Goal: Communication & Community: Answer question/provide support

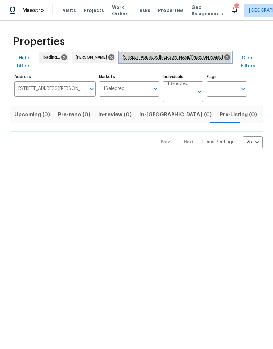
click at [194, 55] on span "4025 Scofield Dr Raleigh NC 27610" at bounding box center [174, 57] width 103 height 7
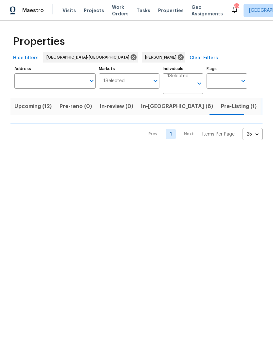
click at [161, 109] on span "In-reno (8)" at bounding box center [177, 106] width 72 height 9
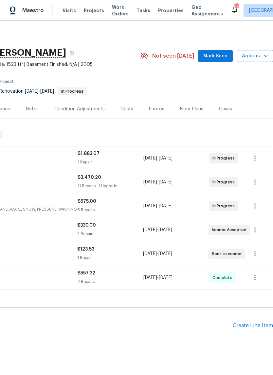
scroll to position [0, 97]
click at [221, 54] on span "Mark Seen" at bounding box center [215, 56] width 24 height 8
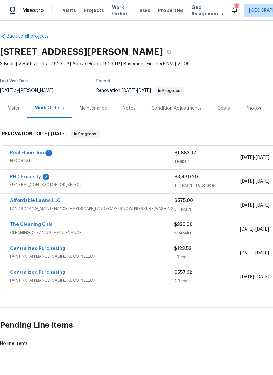
scroll to position [1, 0]
click at [22, 174] on link "RHD Property" at bounding box center [25, 176] width 31 height 5
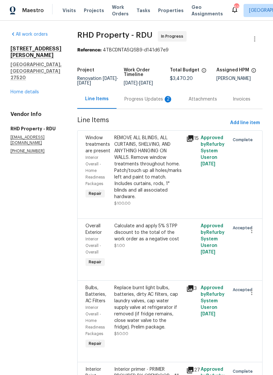
click at [153, 102] on div "Progress Updates 2" at bounding box center [148, 99] width 48 height 7
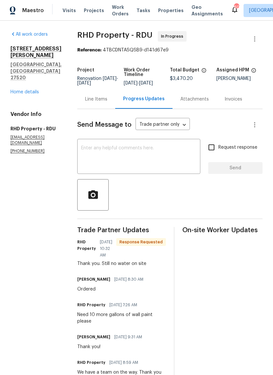
click at [19, 68] on div "[STREET_ADDRESS][PERSON_NAME][PERSON_NAME] Home details" at bounding box center [35, 70] width 51 height 50
click at [28, 90] on link "Home details" at bounding box center [24, 92] width 28 height 5
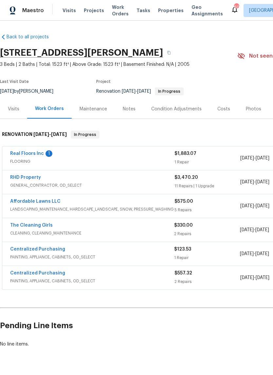
click at [21, 153] on link "Real Floors Inc" at bounding box center [27, 153] width 34 height 5
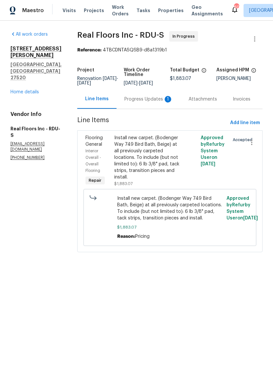
click at [158, 109] on div "Progress Updates 1" at bounding box center [148, 98] width 64 height 19
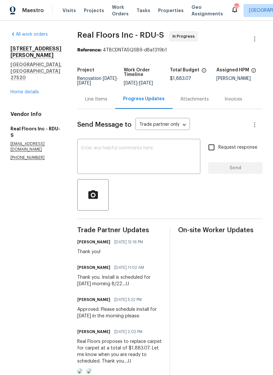
click at [16, 90] on link "Home details" at bounding box center [24, 92] width 28 height 5
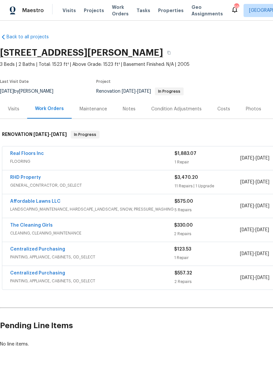
click at [23, 151] on link "Real Floors Inc" at bounding box center [27, 153] width 34 height 5
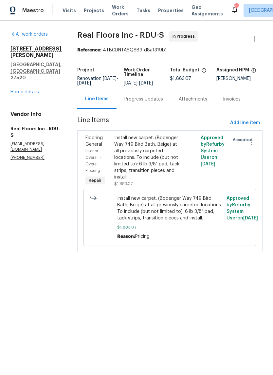
click at [158, 102] on div "Progress Updates" at bounding box center [143, 99] width 39 height 7
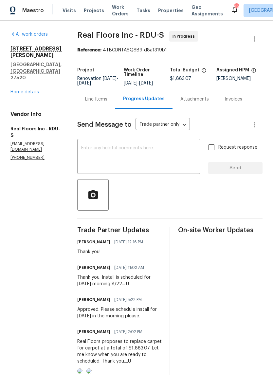
click at [11, 90] on link "Home details" at bounding box center [24, 92] width 28 height 5
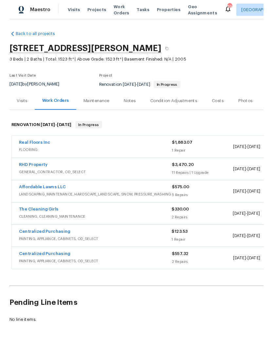
scroll to position [1, 0]
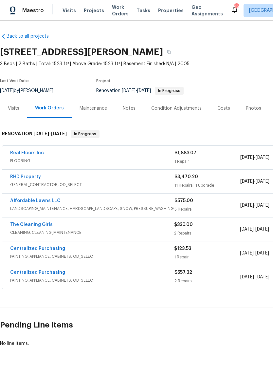
click at [23, 223] on link "The Cleaning Girls" at bounding box center [31, 224] width 43 height 5
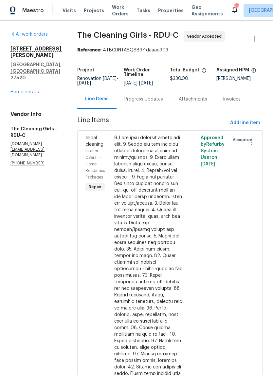
click at [156, 102] on div "Progress Updates" at bounding box center [143, 99] width 39 height 7
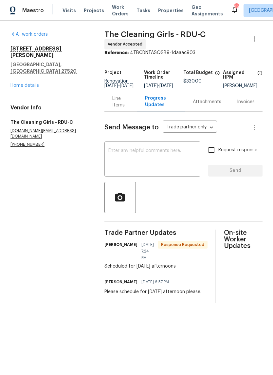
click at [182, 159] on textarea at bounding box center [152, 159] width 88 height 23
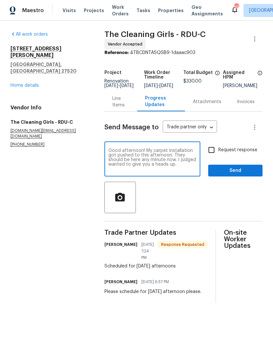
type textarea "Good afternoon! My carpet installation got pushed to this afternoon. They shoul…"
click at [212, 155] on input "Request response" at bounding box center [211, 150] width 14 height 14
checkbox input "true"
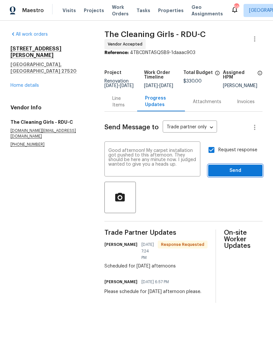
click at [247, 177] on button "Send" at bounding box center [235, 171] width 54 height 12
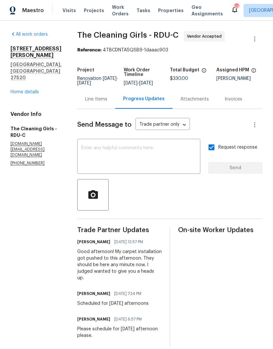
click at [23, 67] on div "[STREET_ADDRESS][PERSON_NAME][PERSON_NAME] Home details" at bounding box center [35, 70] width 51 height 50
click at [28, 90] on link "Home details" at bounding box center [24, 92] width 28 height 5
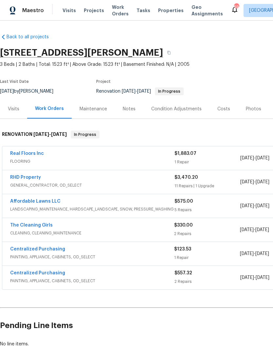
click at [21, 178] on link "RHD Property" at bounding box center [25, 177] width 31 height 5
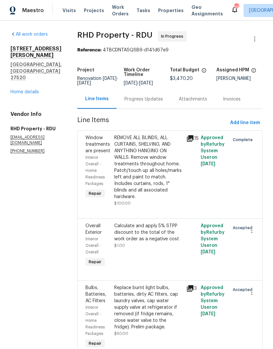
click at [156, 108] on div "Progress Updates" at bounding box center [143, 98] width 54 height 19
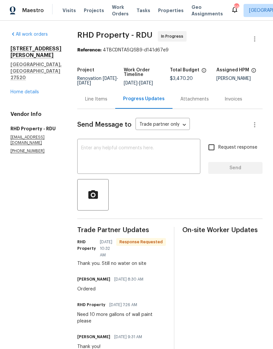
click at [155, 161] on textarea at bounding box center [138, 157] width 115 height 23
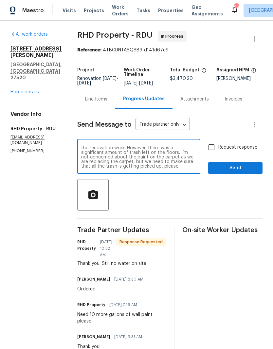
scroll to position [5, 0]
click at [180, 158] on textarea "Paint and everything looks good. I am satisfied with the renovation work. Howev…" at bounding box center [138, 157] width 115 height 23
click at [168, 168] on textarea "Paint and everything looks good. I am satisfied with the renovation work. Howev…" at bounding box center [138, 157] width 115 height 23
type textarea "Paint and everything looks good. I am satisfied with the renovation work. Howev…"
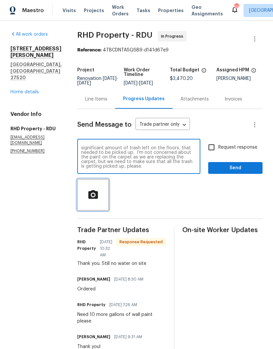
click at [97, 197] on icon "button" at bounding box center [92, 194] width 9 height 9
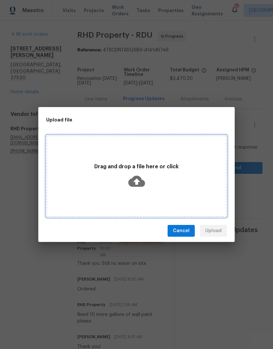
click at [159, 178] on div "Drag and drop a file here or click" at bounding box center [136, 176] width 179 height 31
click at [173, 169] on p "Drag and drop a file here or click" at bounding box center [136, 166] width 179 height 7
